Goal: Information Seeking & Learning: Learn about a topic

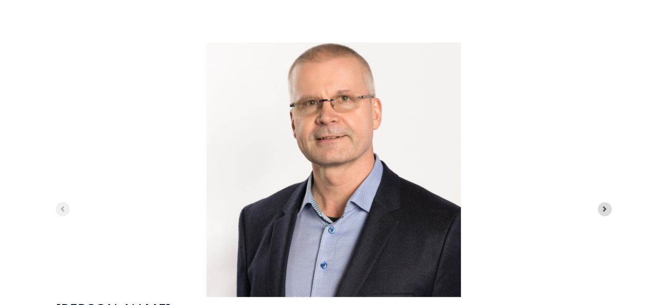
scroll to position [2311, 0]
click at [603, 206] on icon "Next slide" at bounding box center [605, 208] width 4 height 5
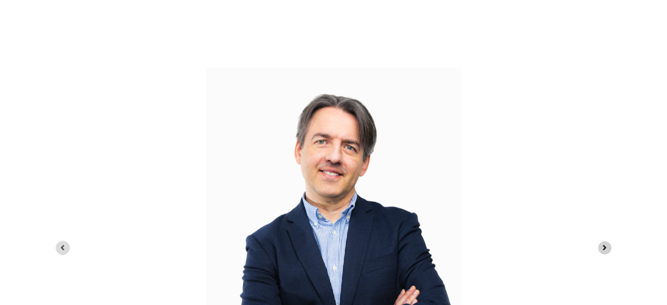
scroll to position [2272, 0]
click at [602, 243] on icon "Next slide" at bounding box center [604, 247] width 8 height 8
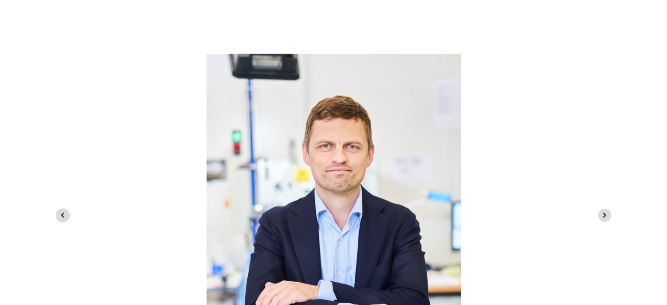
scroll to position [2304, 0]
click at [62, 213] on icon "Previous slide" at bounding box center [63, 215] width 4 height 5
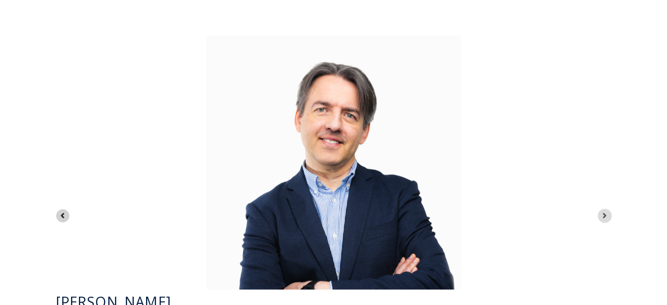
click at [62, 213] on icon "Previous slide" at bounding box center [63, 215] width 4 height 5
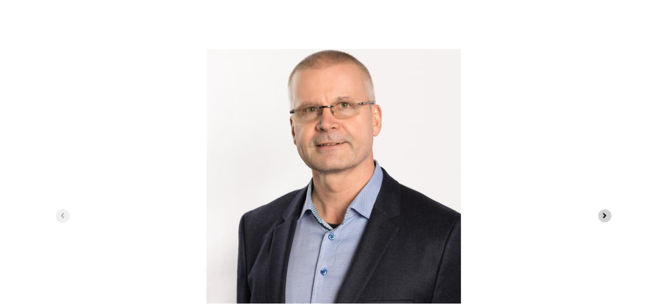
click at [602, 211] on icon "Next slide" at bounding box center [604, 215] width 8 height 8
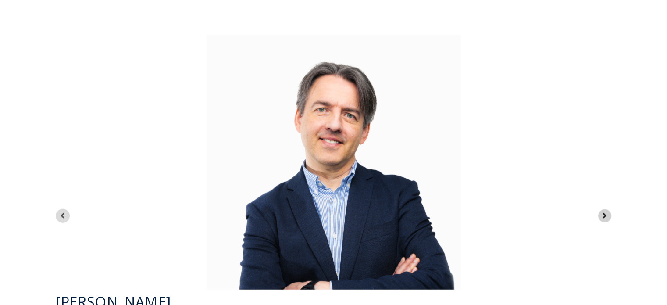
click at [602, 211] on icon "Next slide" at bounding box center [604, 215] width 8 height 8
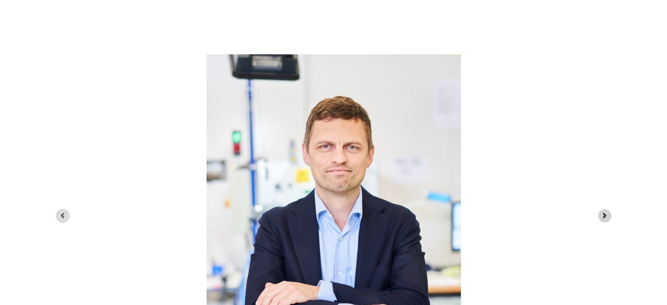
click at [602, 211] on icon "Next slide" at bounding box center [604, 215] width 8 height 8
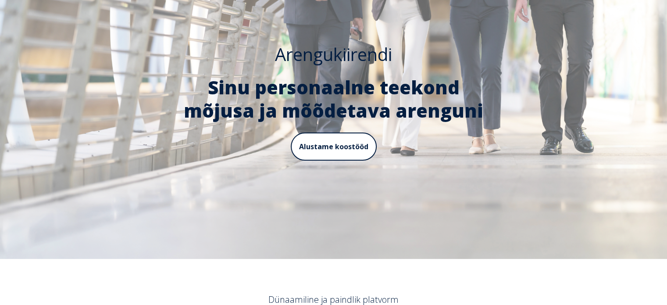
scroll to position [0, 0]
